Goal: Task Accomplishment & Management: Use online tool/utility

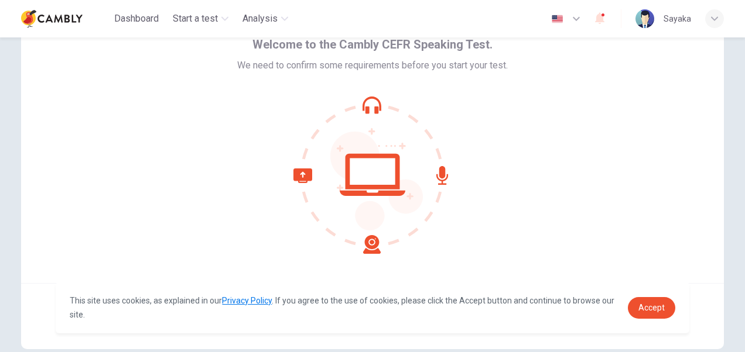
scroll to position [112, 0]
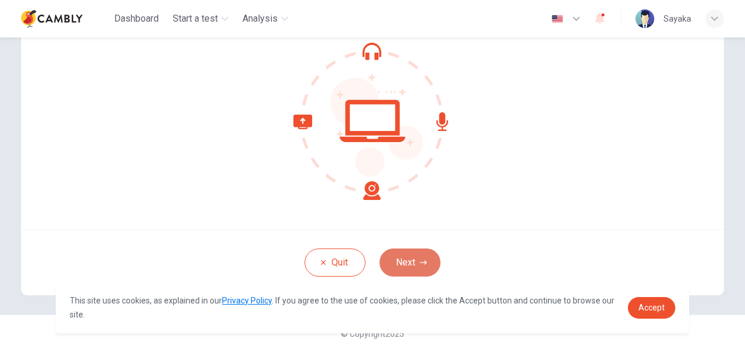
click at [423, 264] on icon "button" at bounding box center [423, 262] width 7 height 7
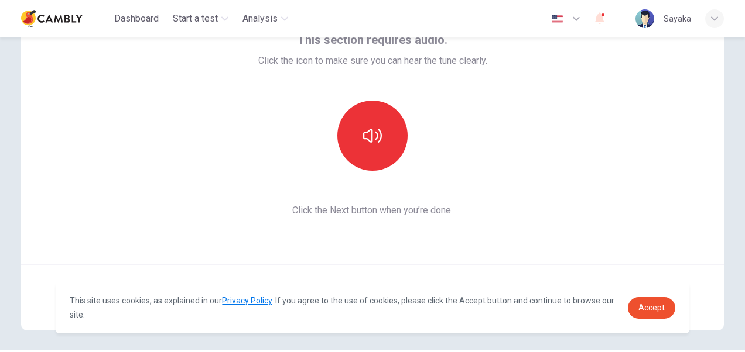
scroll to position [54, 0]
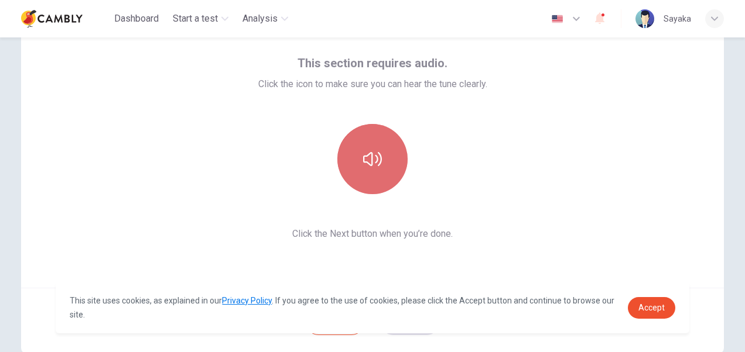
click at [363, 166] on icon "button" at bounding box center [372, 159] width 19 height 19
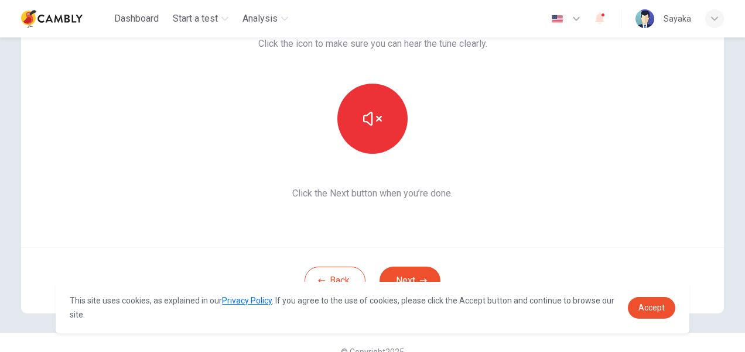
scroll to position [112, 0]
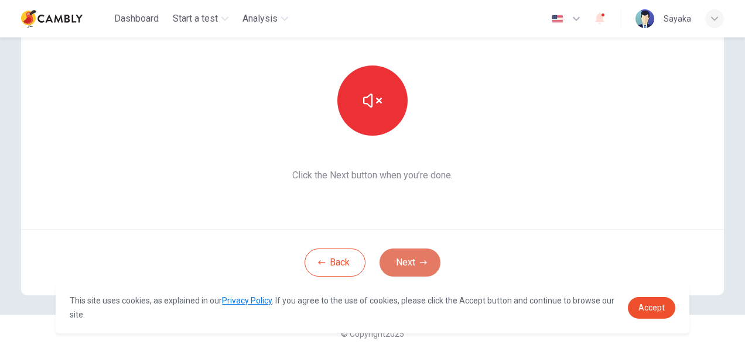
click at [394, 262] on button "Next" at bounding box center [409, 263] width 61 height 28
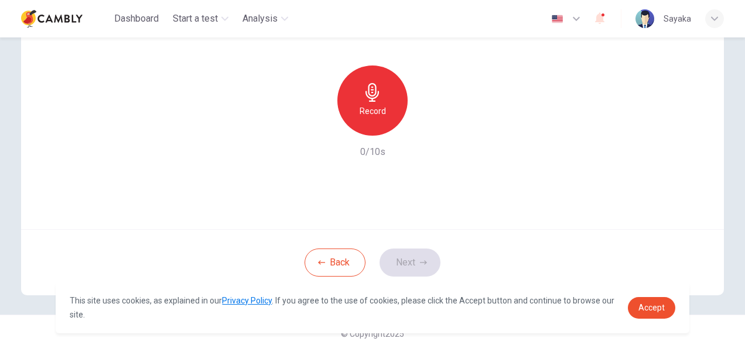
scroll to position [54, 0]
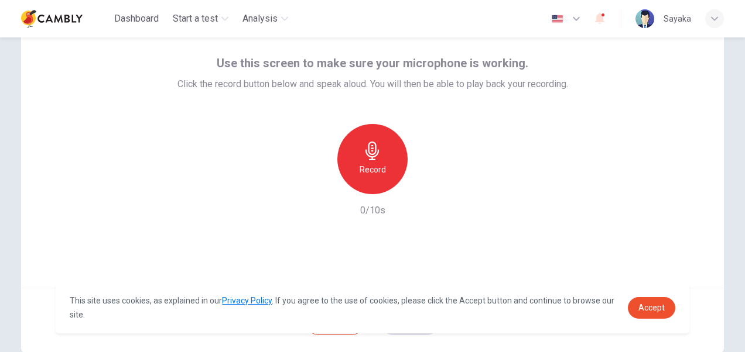
click at [354, 163] on div "Record" at bounding box center [372, 159] width 70 height 70
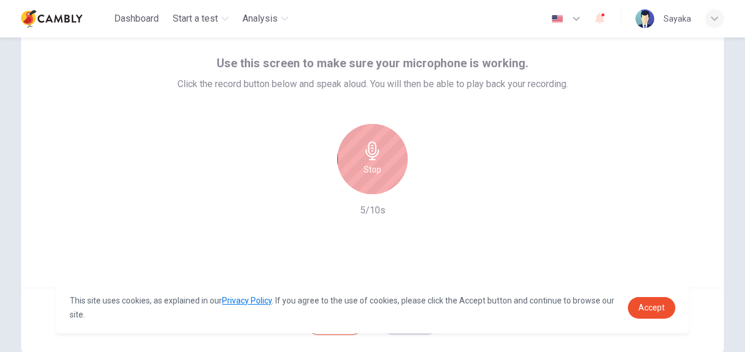
click at [354, 163] on div "Stop" at bounding box center [372, 159] width 70 height 70
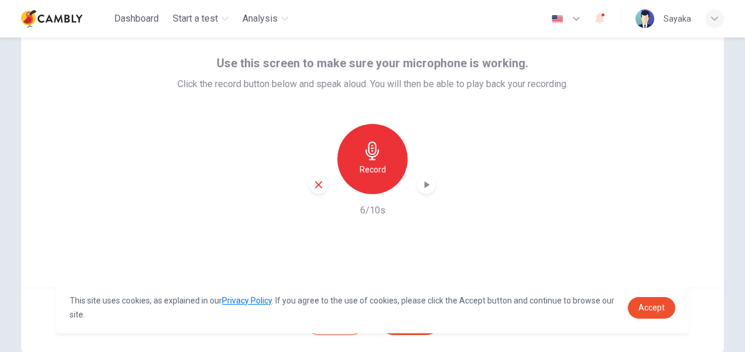
scroll to position [112, 0]
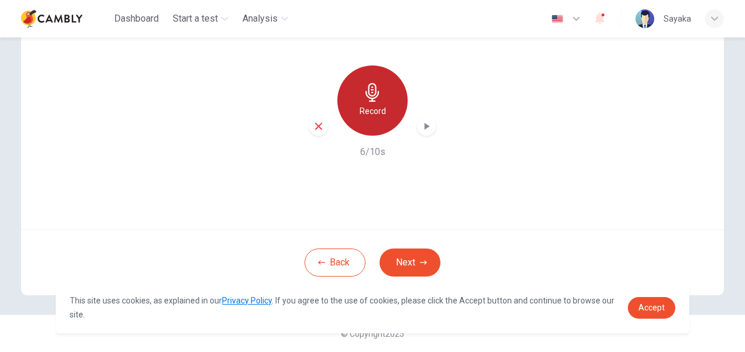
click at [362, 108] on h6 "Record" at bounding box center [372, 111] width 26 height 14
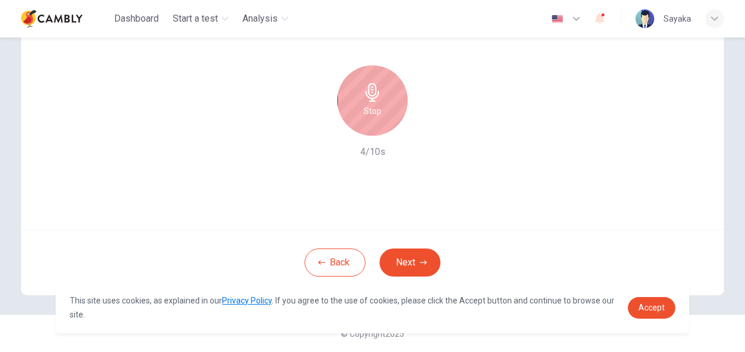
click at [378, 109] on div "Stop" at bounding box center [372, 101] width 70 height 70
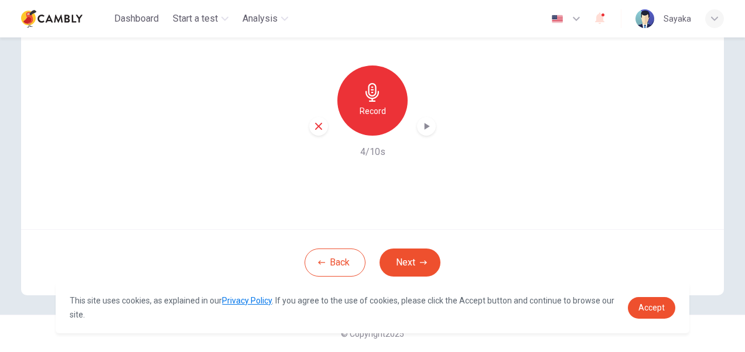
click at [420, 125] on icon "button" at bounding box center [426, 127] width 12 height 12
click at [411, 257] on button "Next" at bounding box center [409, 263] width 61 height 28
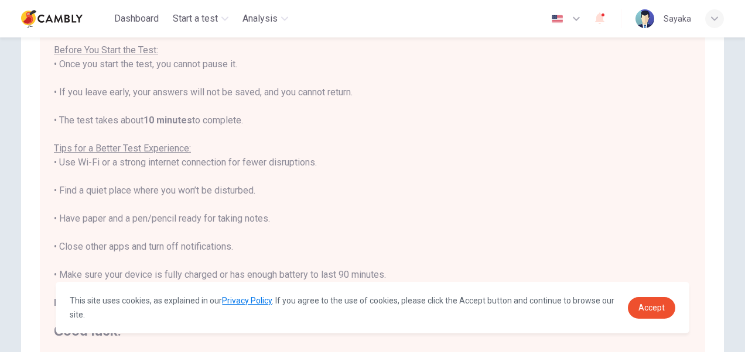
scroll to position [171, 0]
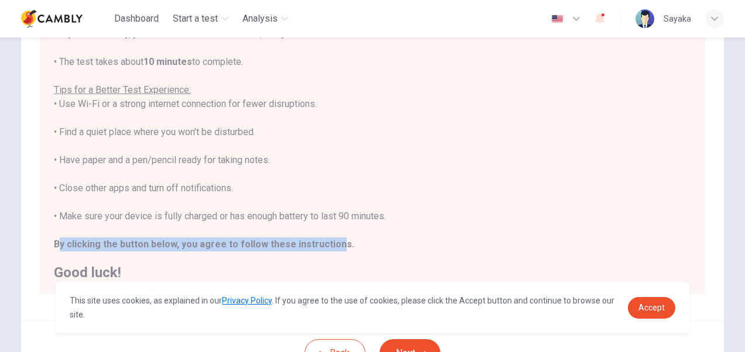
drag, startPoint x: 55, startPoint y: 246, endPoint x: 328, endPoint y: 249, distance: 272.8
click at [328, 249] on b "By clicking the button below, you agree to follow these instructions." at bounding box center [204, 244] width 300 height 11
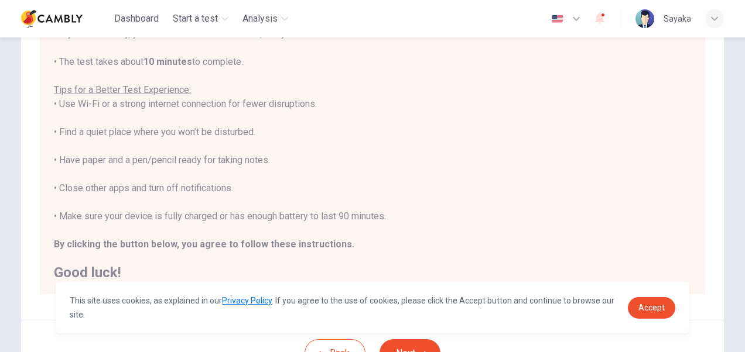
drag, startPoint x: 328, startPoint y: 249, endPoint x: 416, endPoint y: 235, distance: 88.8
click at [416, 235] on div "You are about to start a CEFR Speaking Test . Before You Start the Test: • Once…" at bounding box center [372, 118] width 637 height 323
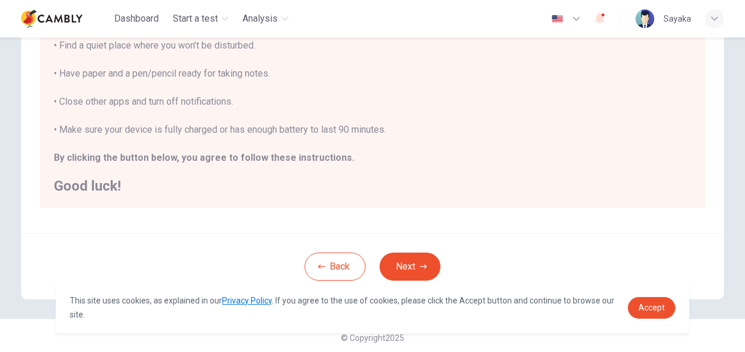
scroll to position [261, 0]
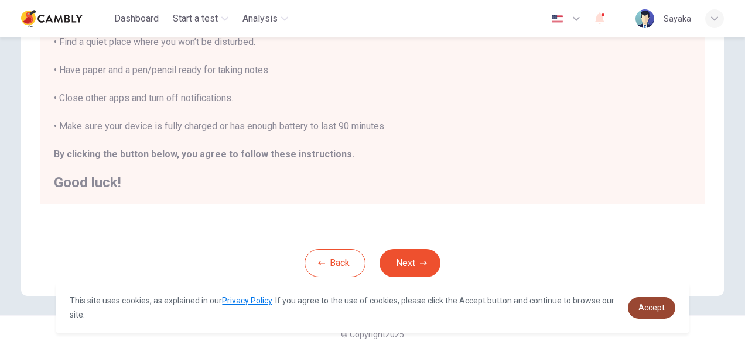
click at [633, 312] on link "Accept" at bounding box center [651, 308] width 47 height 22
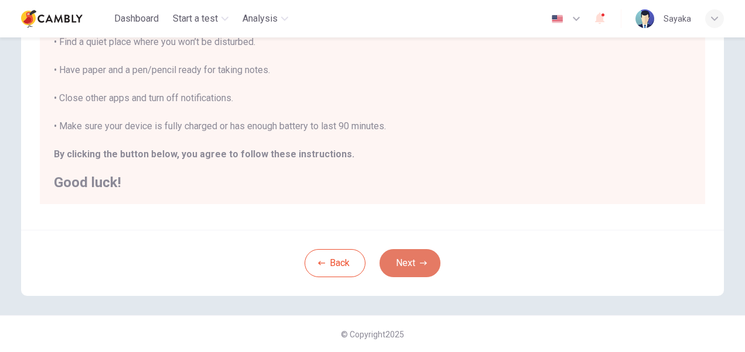
click at [402, 263] on button "Next" at bounding box center [409, 263] width 61 height 28
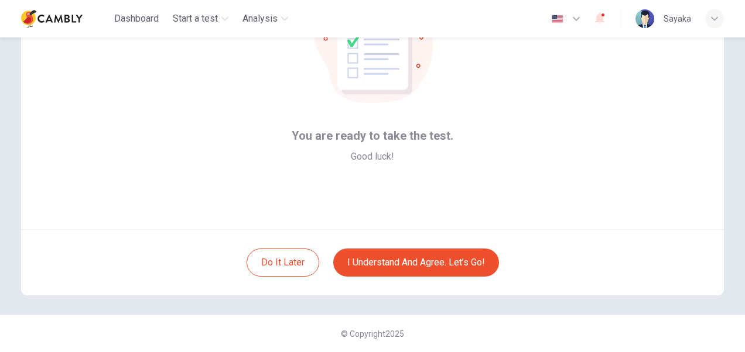
scroll to position [54, 0]
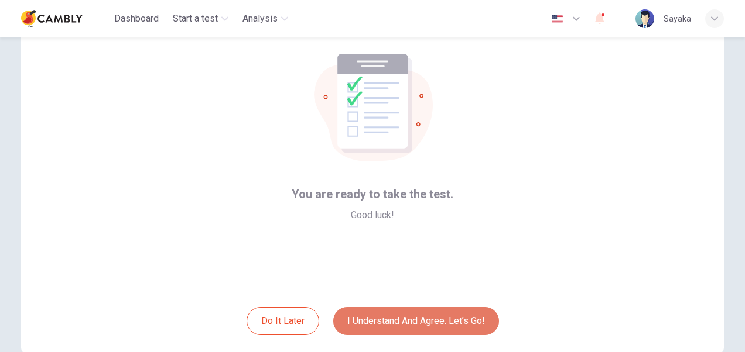
click at [368, 310] on button "I understand and agree. Let’s go!" at bounding box center [416, 321] width 166 height 28
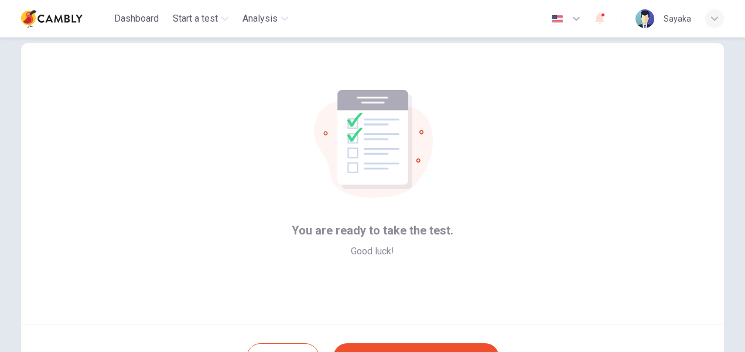
scroll to position [0, 0]
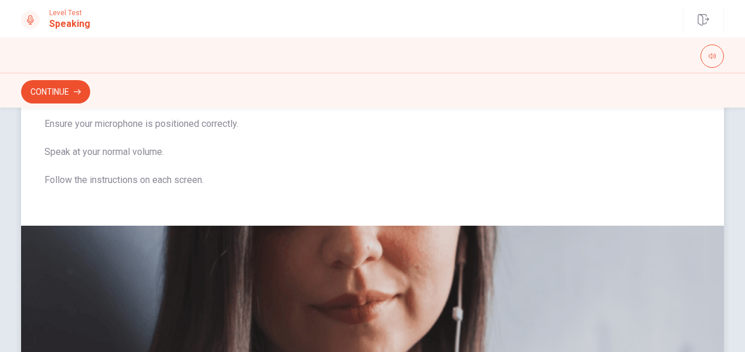
scroll to position [57, 0]
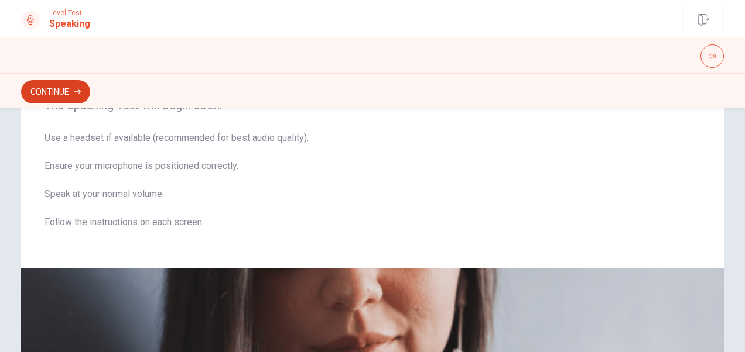
click at [83, 92] on button "Continue" at bounding box center [55, 91] width 69 height 23
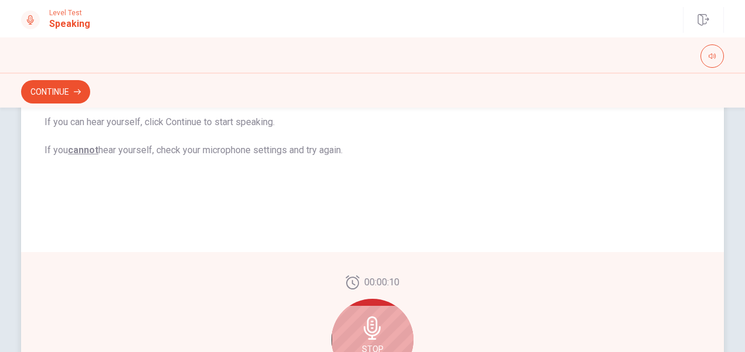
scroll to position [292, 0]
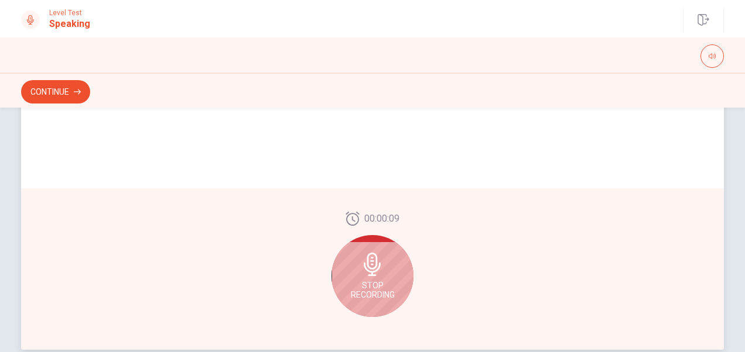
click at [340, 276] on div "Stop Recording" at bounding box center [372, 276] width 82 height 82
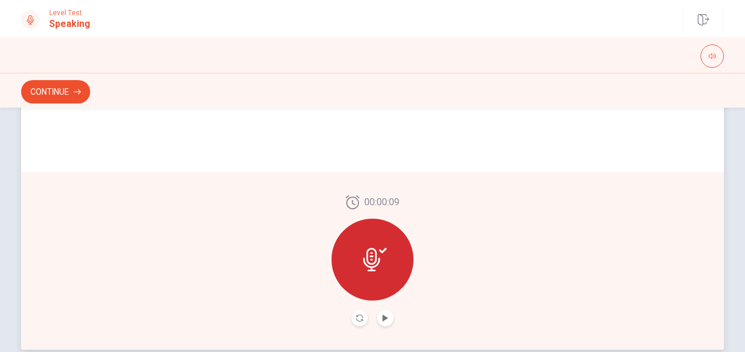
click at [367, 265] on icon at bounding box center [371, 259] width 17 height 23
click at [380, 314] on button "Play Audio" at bounding box center [385, 318] width 16 height 16
click at [385, 318] on icon "Pause Audio" at bounding box center [385, 318] width 6 height 7
click at [379, 269] on icon at bounding box center [374, 259] width 23 height 23
click at [372, 268] on icon at bounding box center [374, 259] width 23 height 23
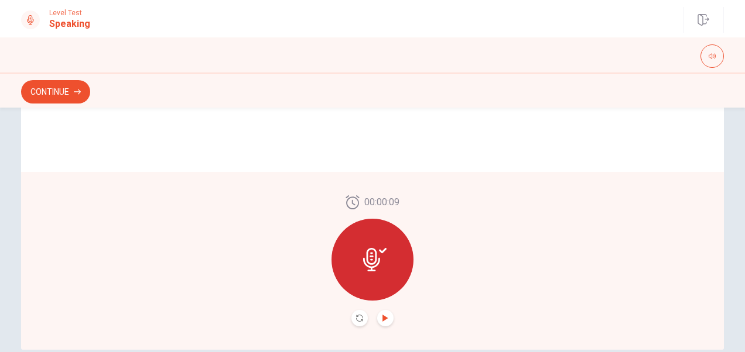
click at [361, 322] on button "Record Again" at bounding box center [359, 318] width 16 height 16
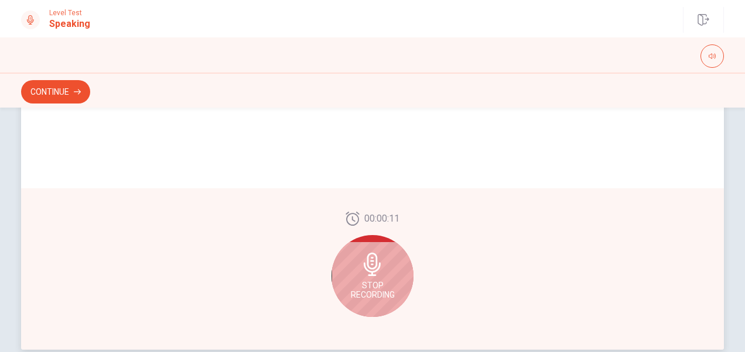
click at [366, 284] on span "Stop Recording" at bounding box center [373, 290] width 44 height 19
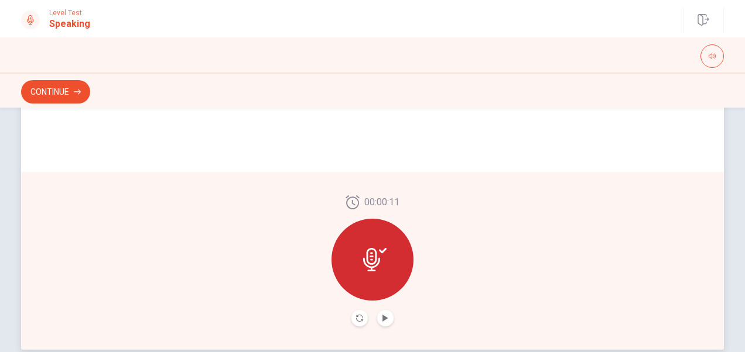
click at [388, 319] on button "Play Audio" at bounding box center [385, 318] width 16 height 16
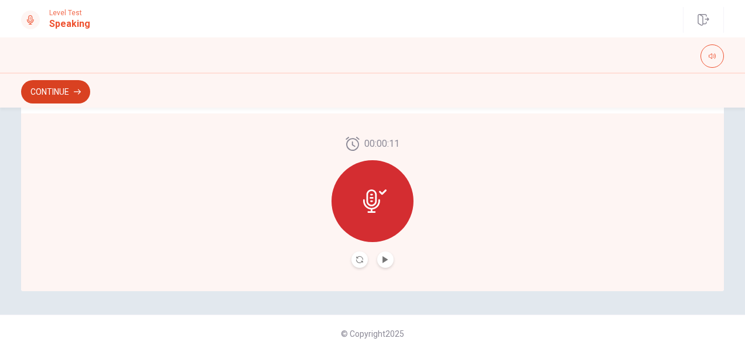
click at [83, 96] on button "Continue" at bounding box center [55, 91] width 69 height 23
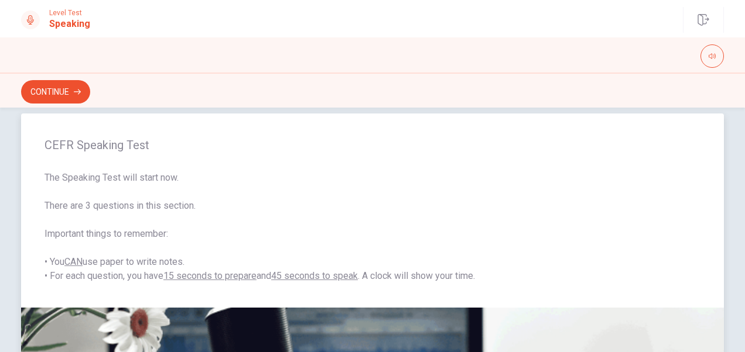
scroll to position [0, 0]
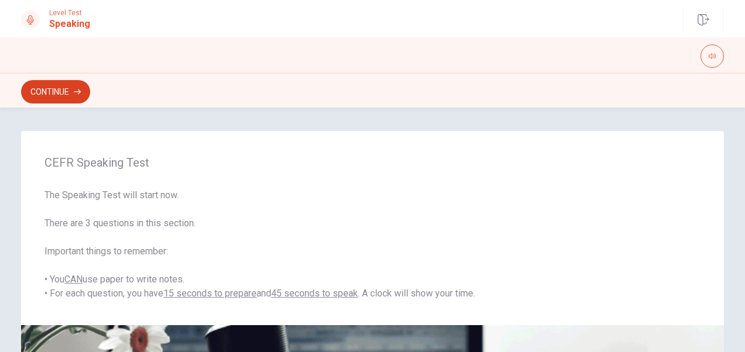
click at [70, 92] on button "Continue" at bounding box center [55, 91] width 69 height 23
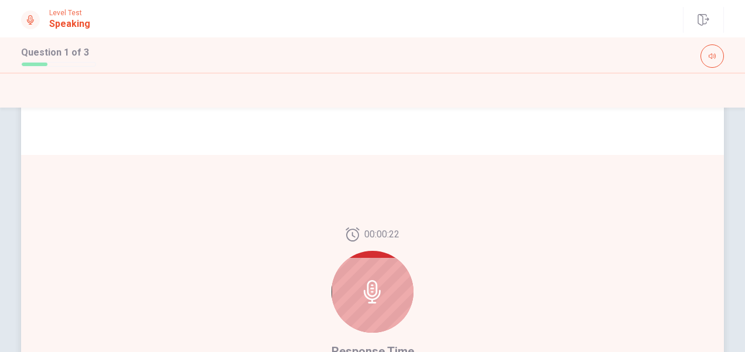
scroll to position [234, 0]
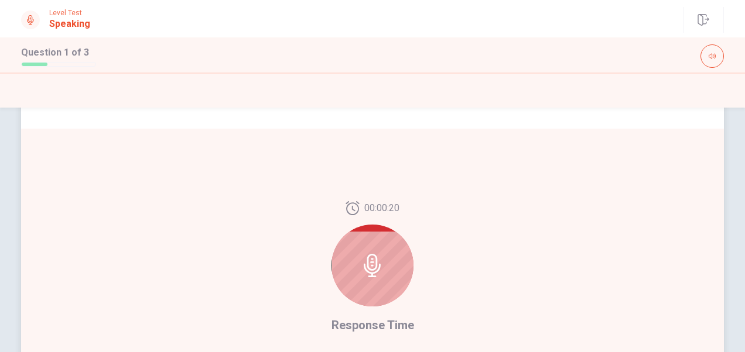
click at [368, 266] on icon at bounding box center [372, 265] width 17 height 23
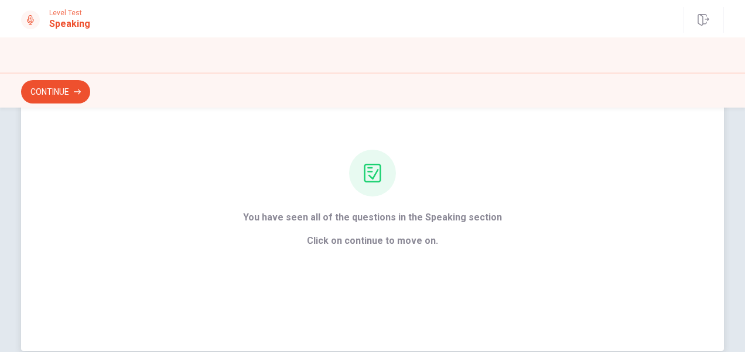
scroll to position [27, 0]
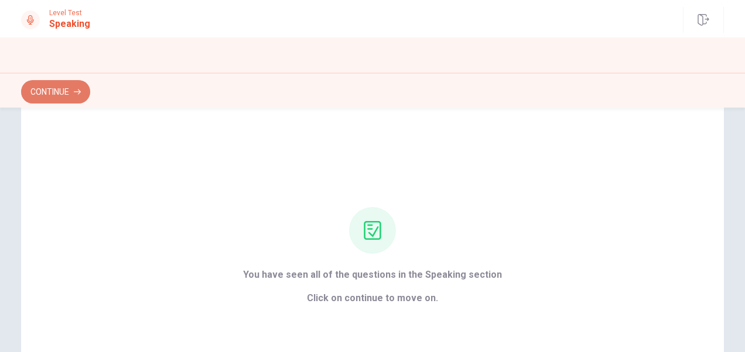
click at [76, 101] on button "Continue" at bounding box center [55, 91] width 69 height 23
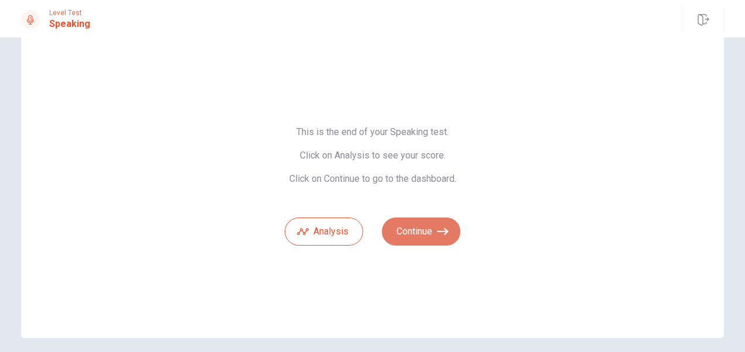
click at [434, 220] on button "Continue" at bounding box center [421, 232] width 78 height 28
